Goal: Task Accomplishment & Management: Complete application form

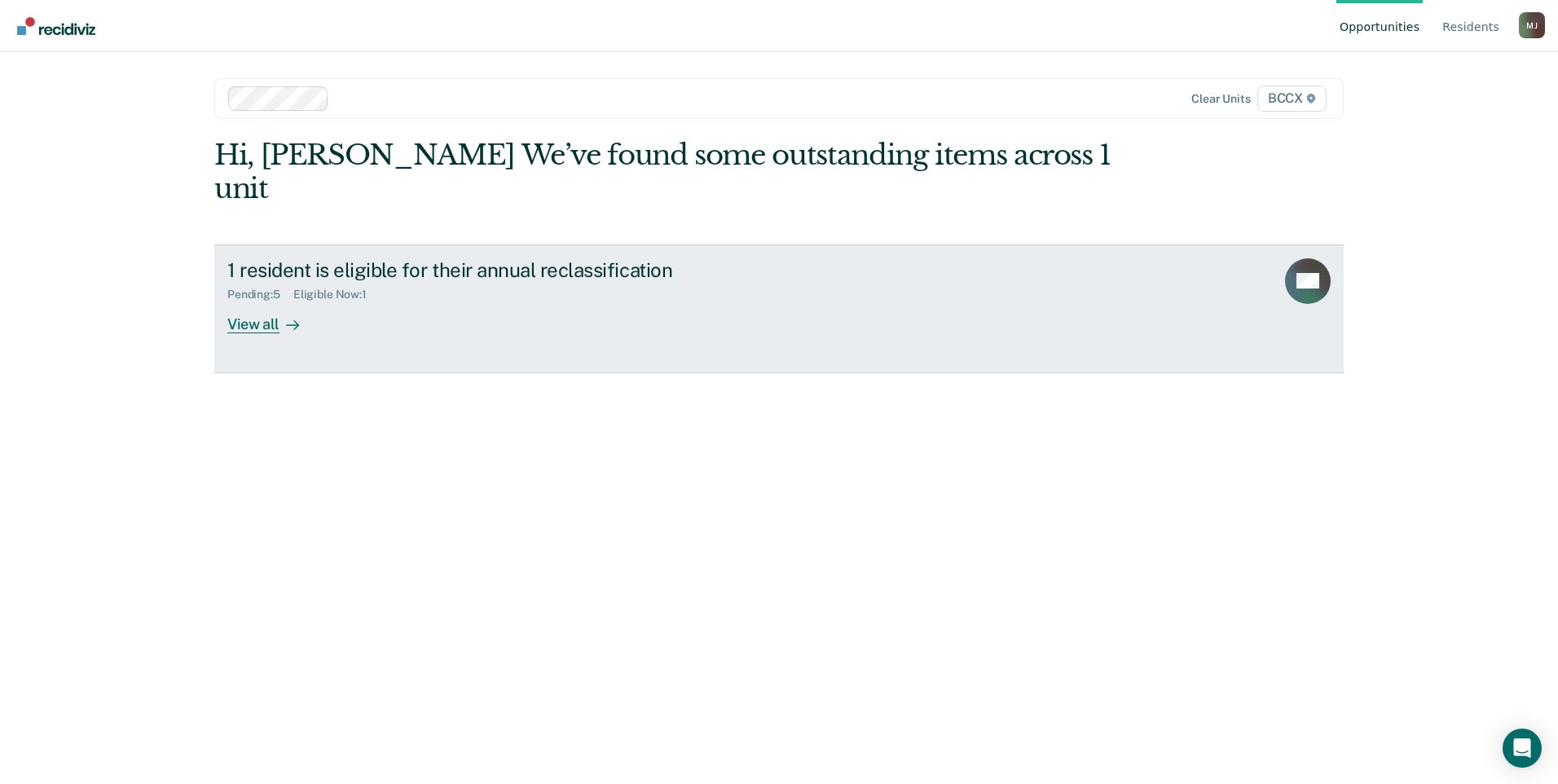
click at [264, 301] on div "View all" at bounding box center [273, 316] width 91 height 31
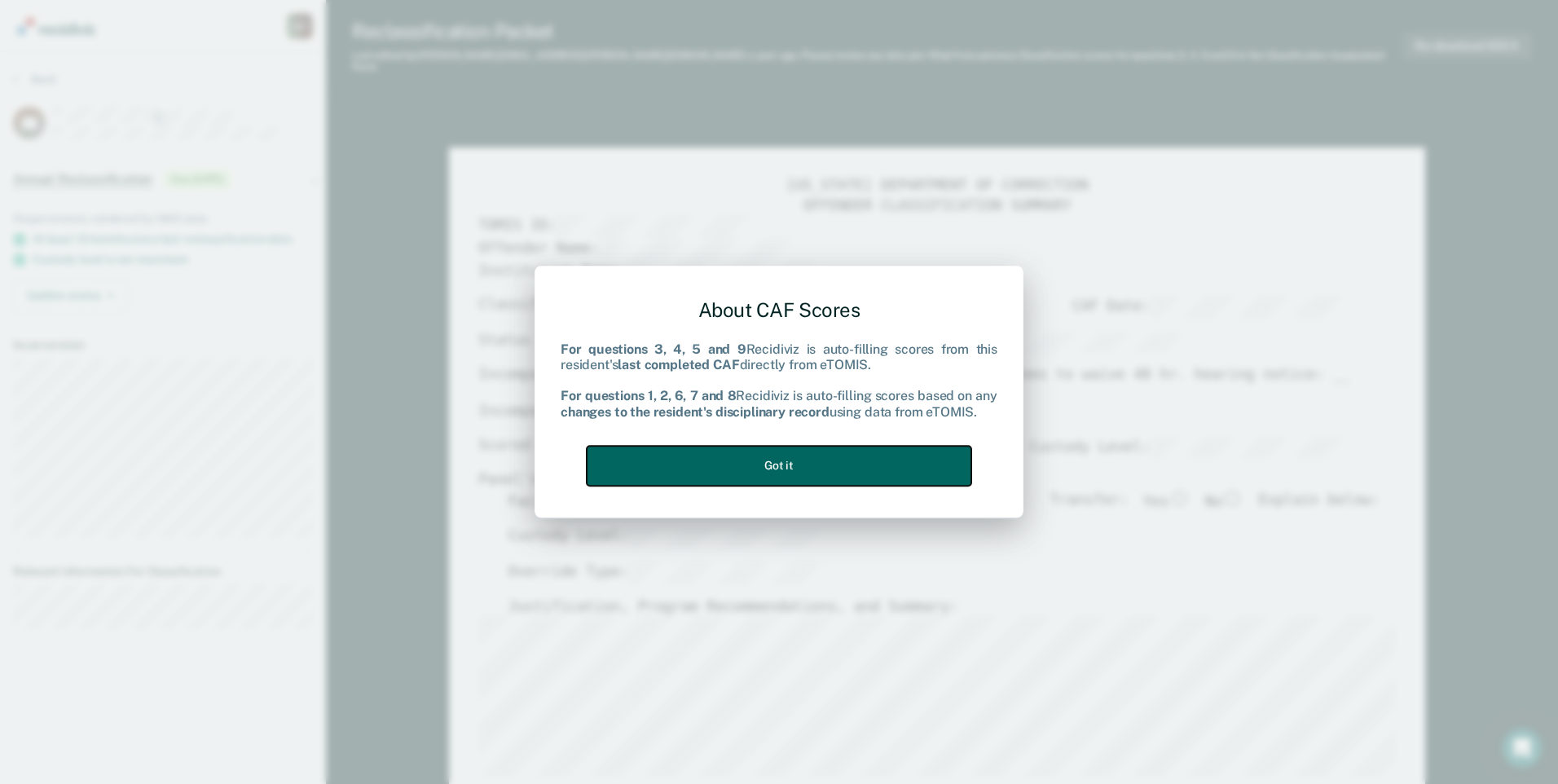
click at [857, 471] on button "Got it" at bounding box center [779, 466] width 385 height 40
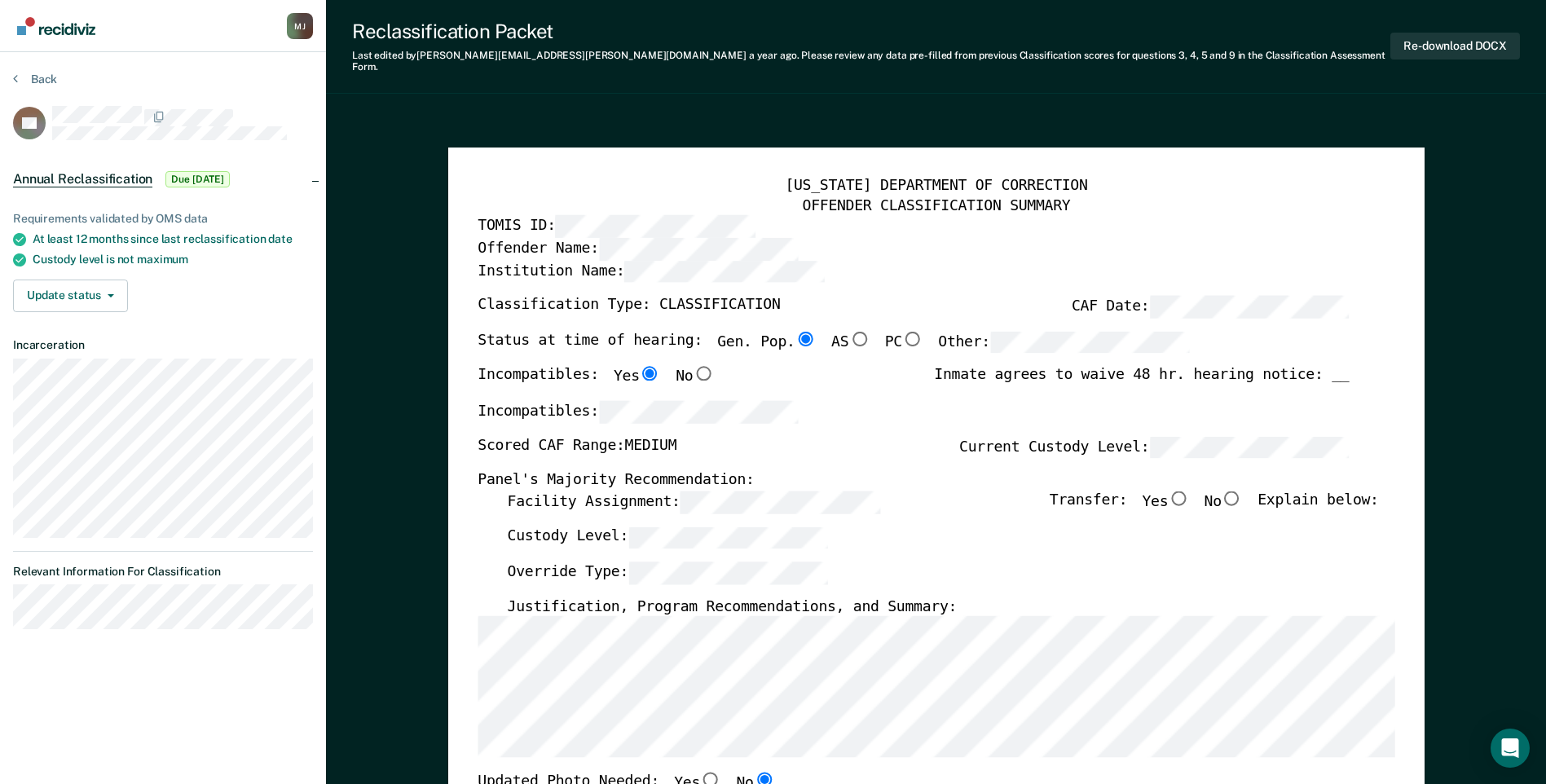
click at [1240, 491] on input "No" at bounding box center [1232, 497] width 21 height 14
type textarea "x"
radio input "true"
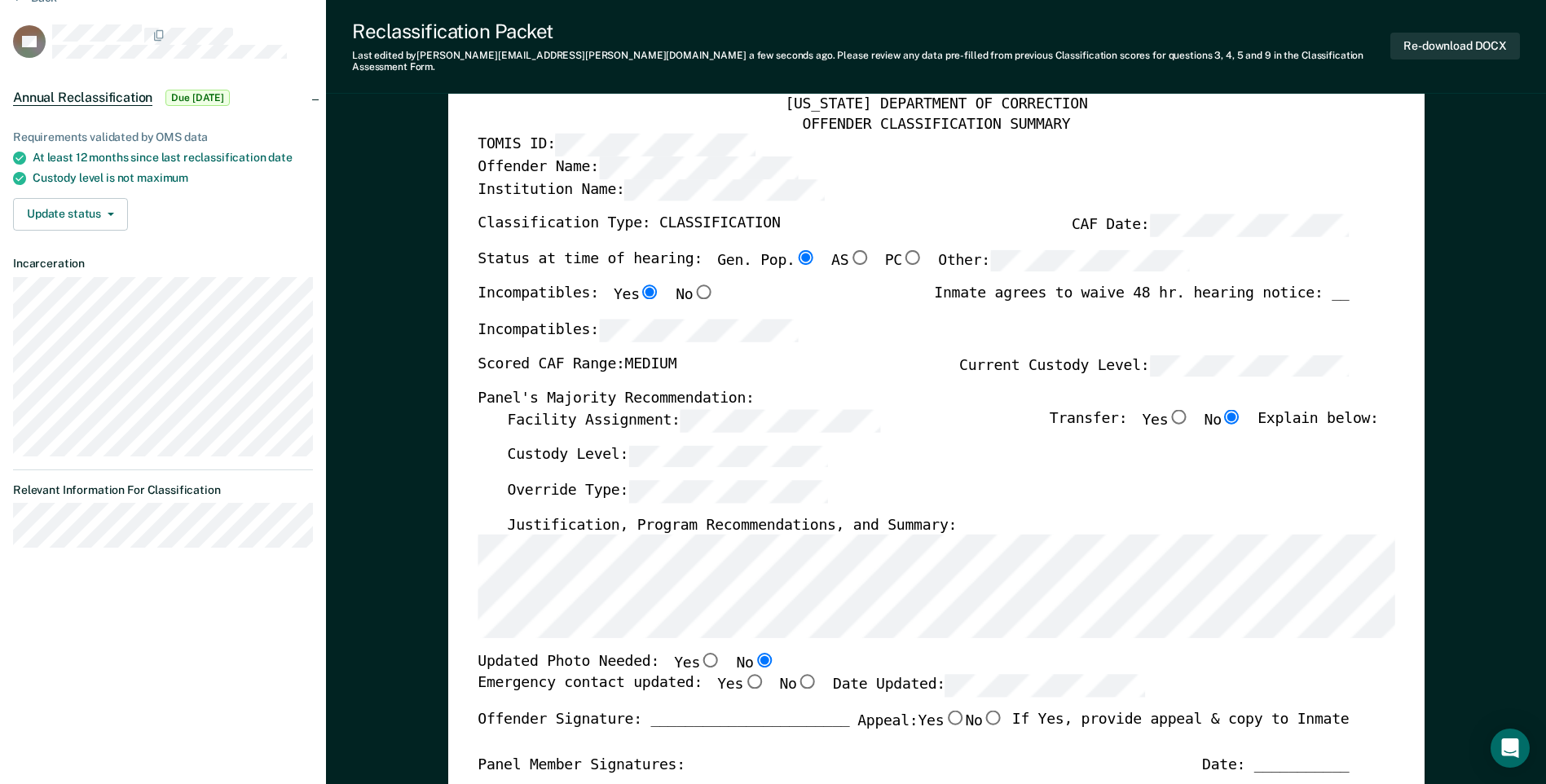
drag, startPoint x: 733, startPoint y: 673, endPoint x: 746, endPoint y: 667, distance: 14.3
click at [743, 673] on input "Yes" at bounding box center [754, 680] width 21 height 14
type textarea "x"
radio input "true"
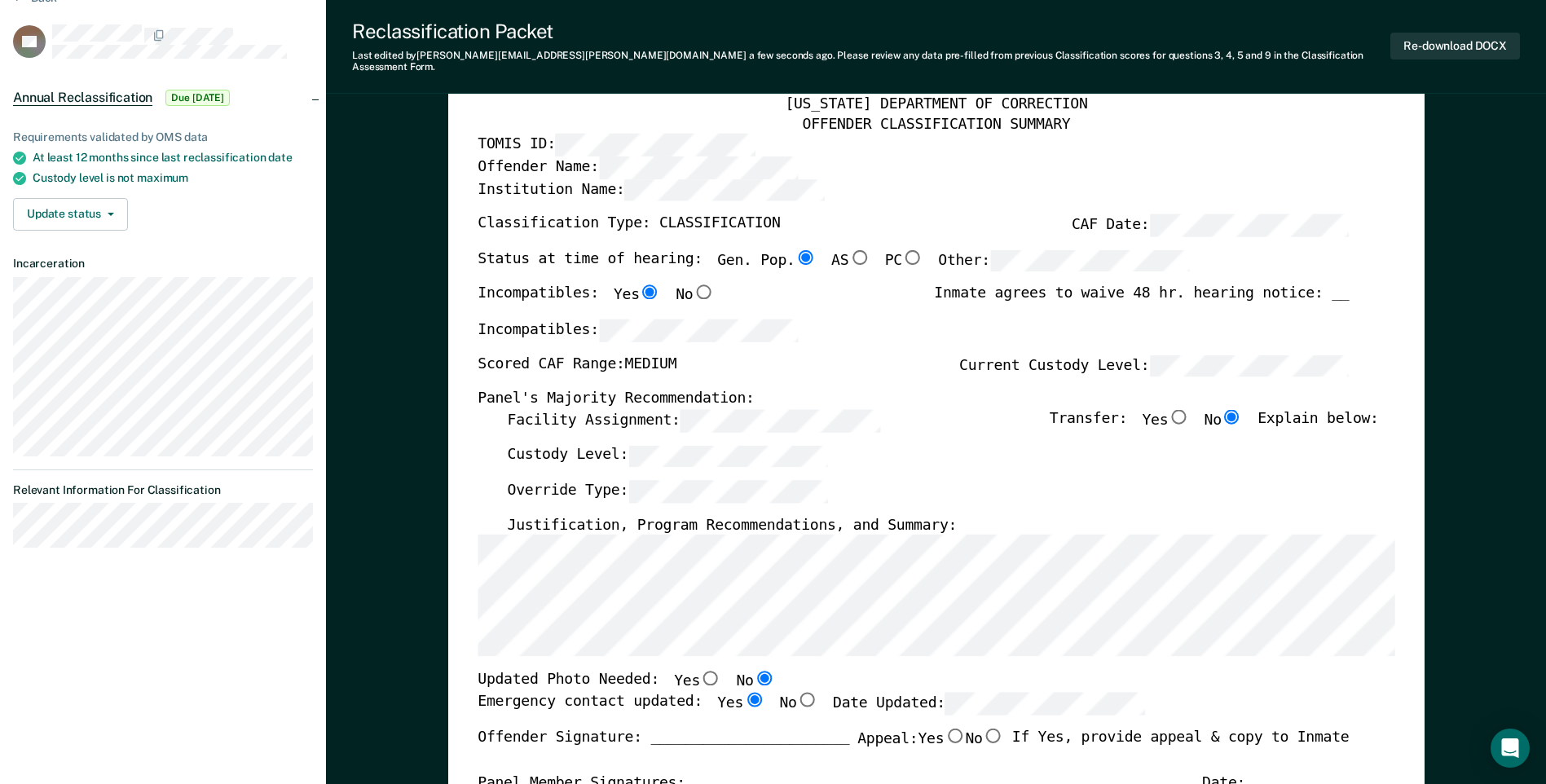
scroll to position [163, 0]
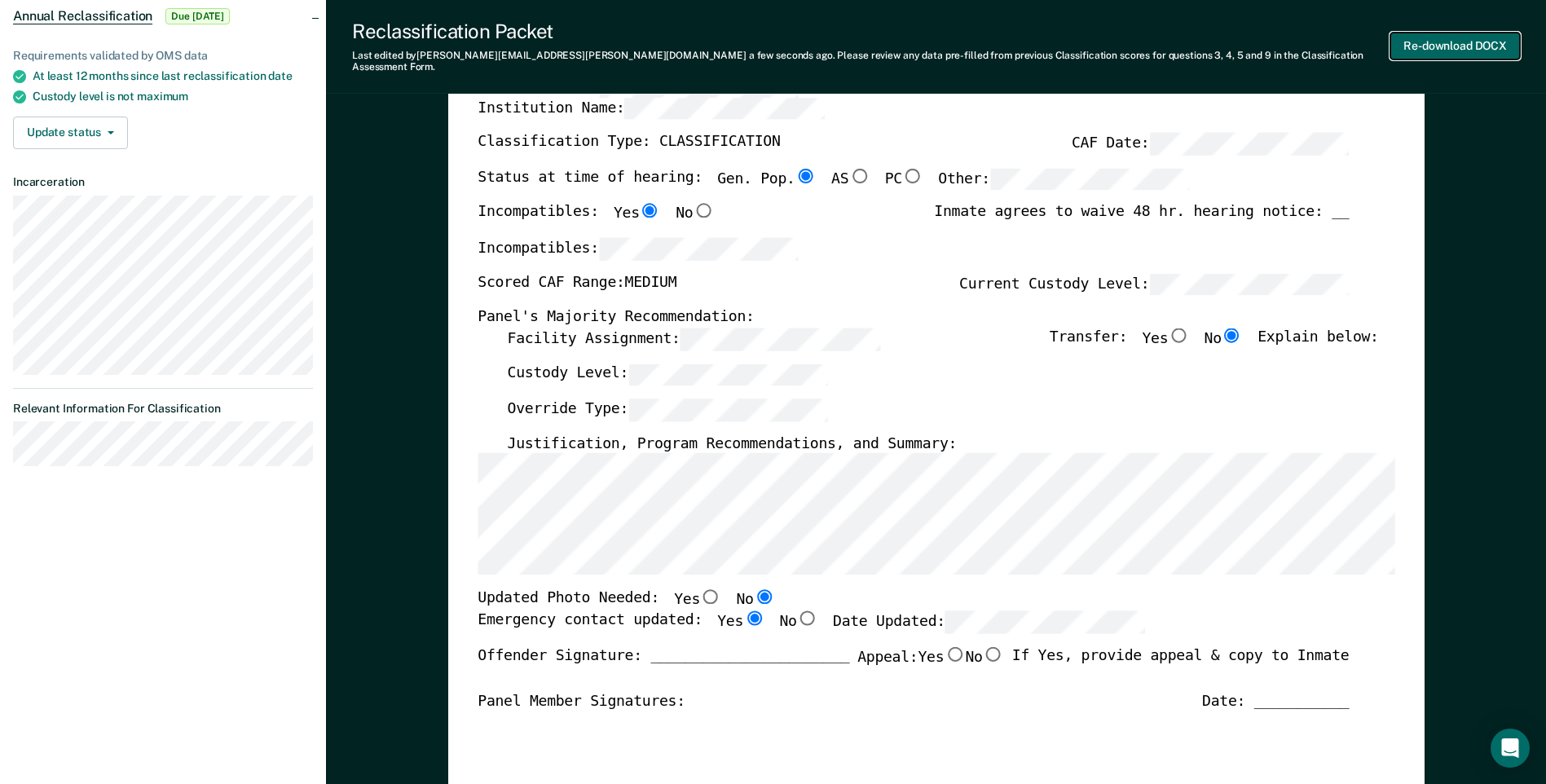
click at [1426, 42] on button "Re-download DOCX" at bounding box center [1455, 46] width 130 height 27
type textarea "x"
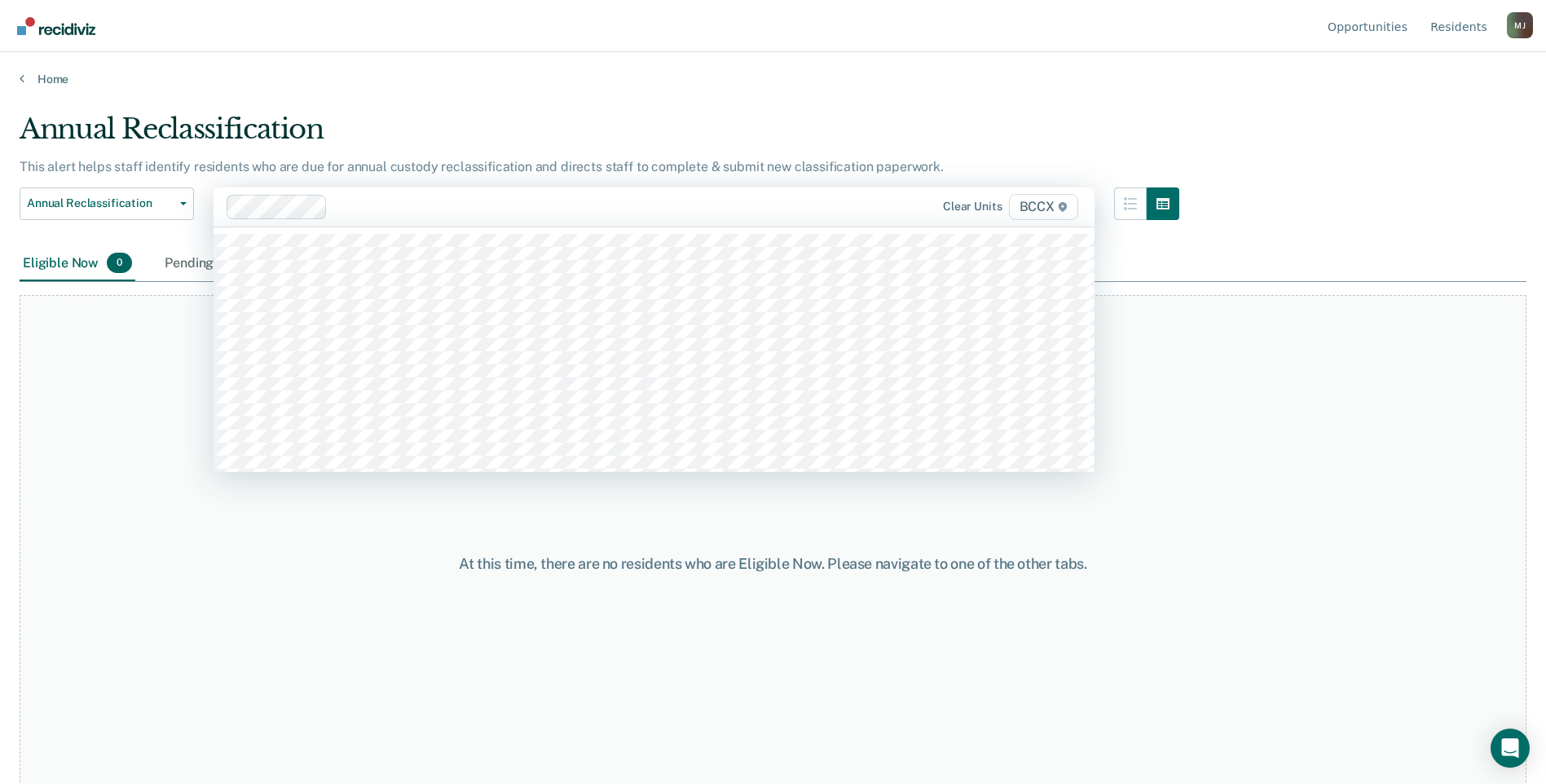
click at [352, 211] on div at bounding box center [579, 207] width 489 height 19
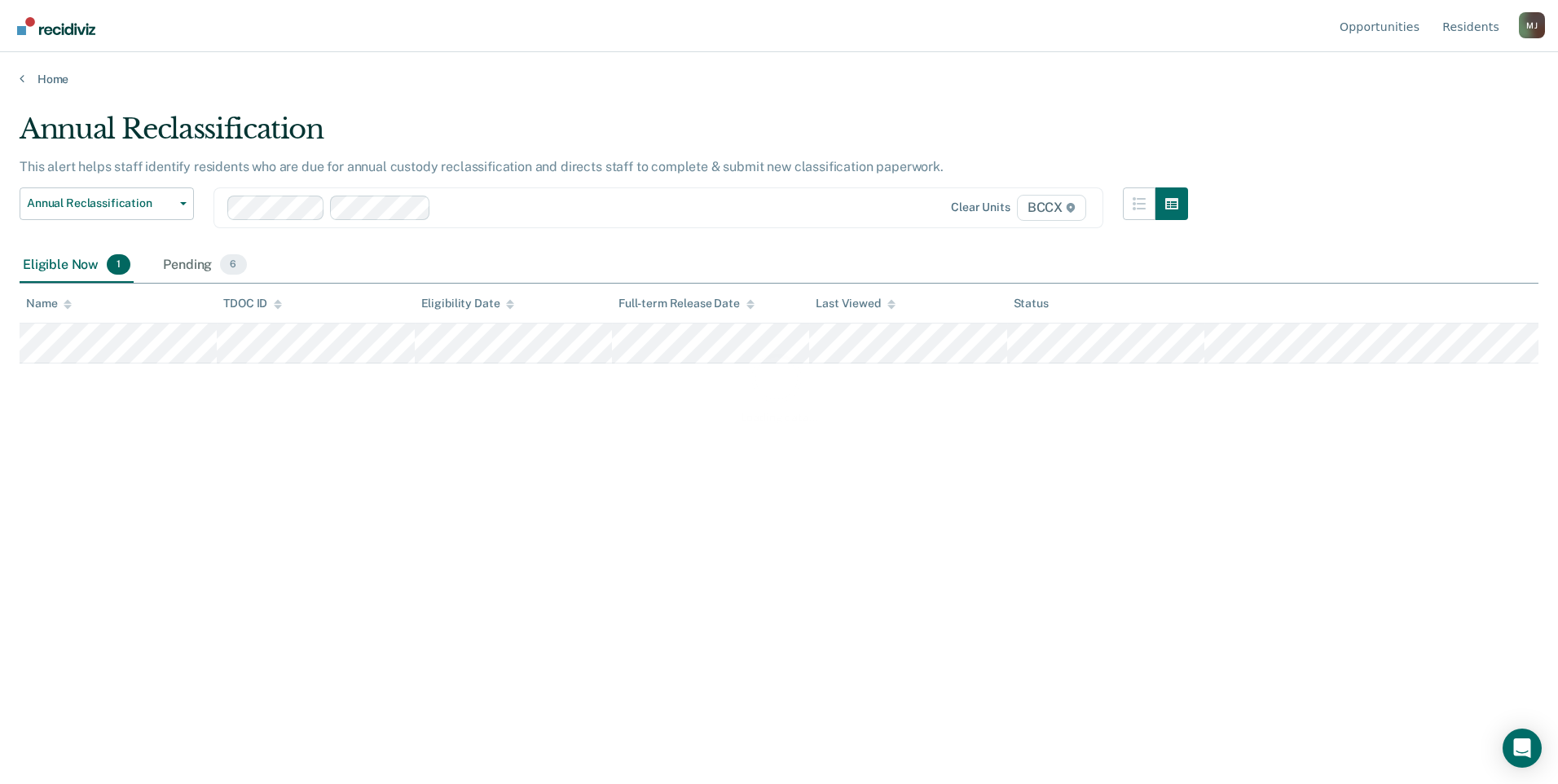
click at [453, 205] on div "Loading data..." at bounding box center [779, 387] width 1519 height 549
click at [443, 207] on div at bounding box center [633, 208] width 391 height 19
